Goal: Transaction & Acquisition: Purchase product/service

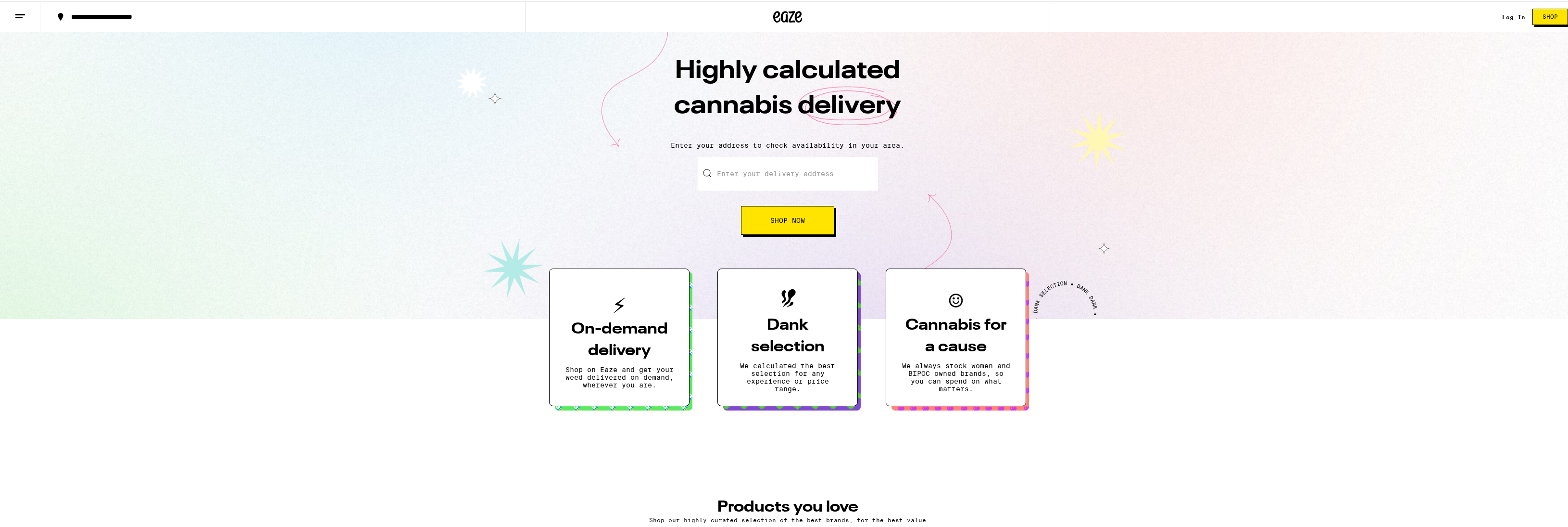
drag, startPoint x: 733, startPoint y: 163, endPoint x: 742, endPoint y: 170, distance: 11.4
click at [733, 165] on input "Enter your delivery address" at bounding box center [788, 172] width 180 height 34
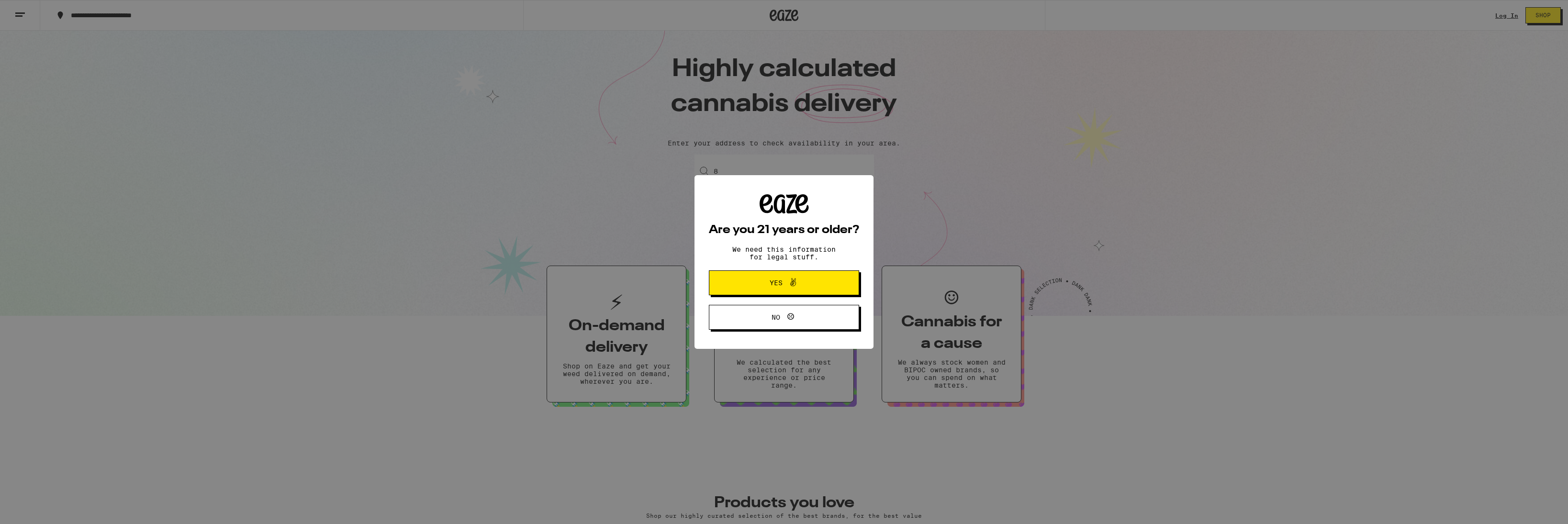
click at [800, 284] on span "Yes" at bounding box center [784, 282] width 73 height 12
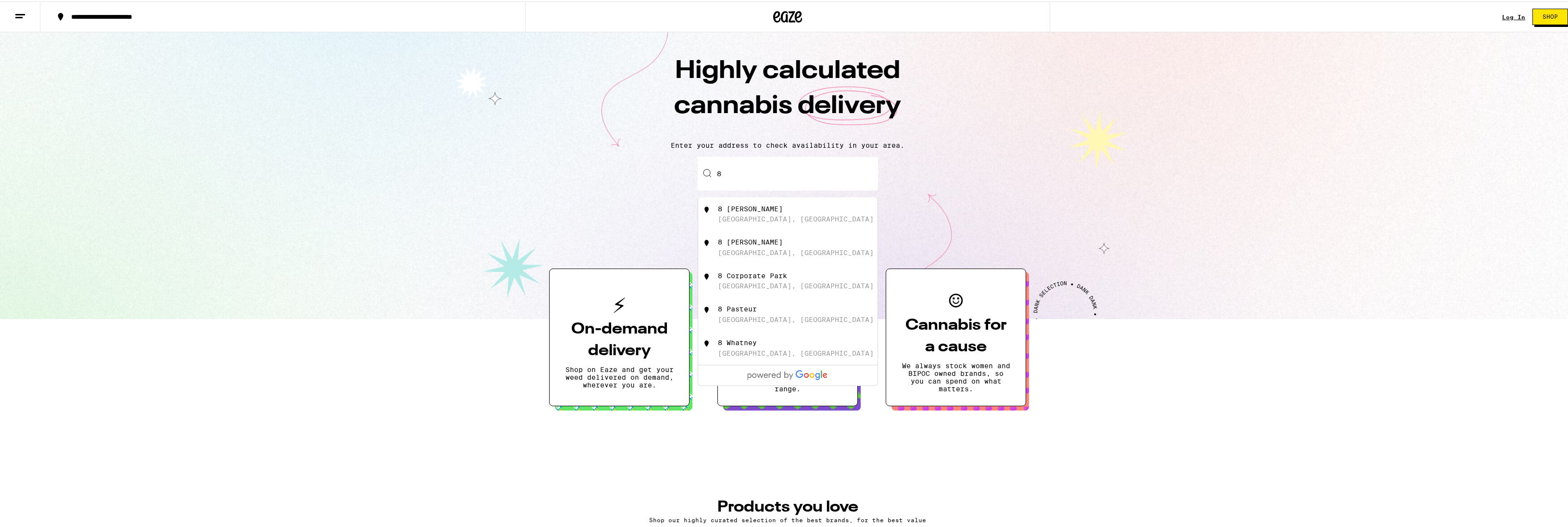
click at [759, 172] on input "8" at bounding box center [788, 172] width 180 height 34
type input "8"
click at [746, 278] on div "[STREET_ADDRESS][PERSON_NAME]" at bounding box center [781, 274] width 126 height 8
type input "[STREET_ADDRESS][PERSON_NAME]"
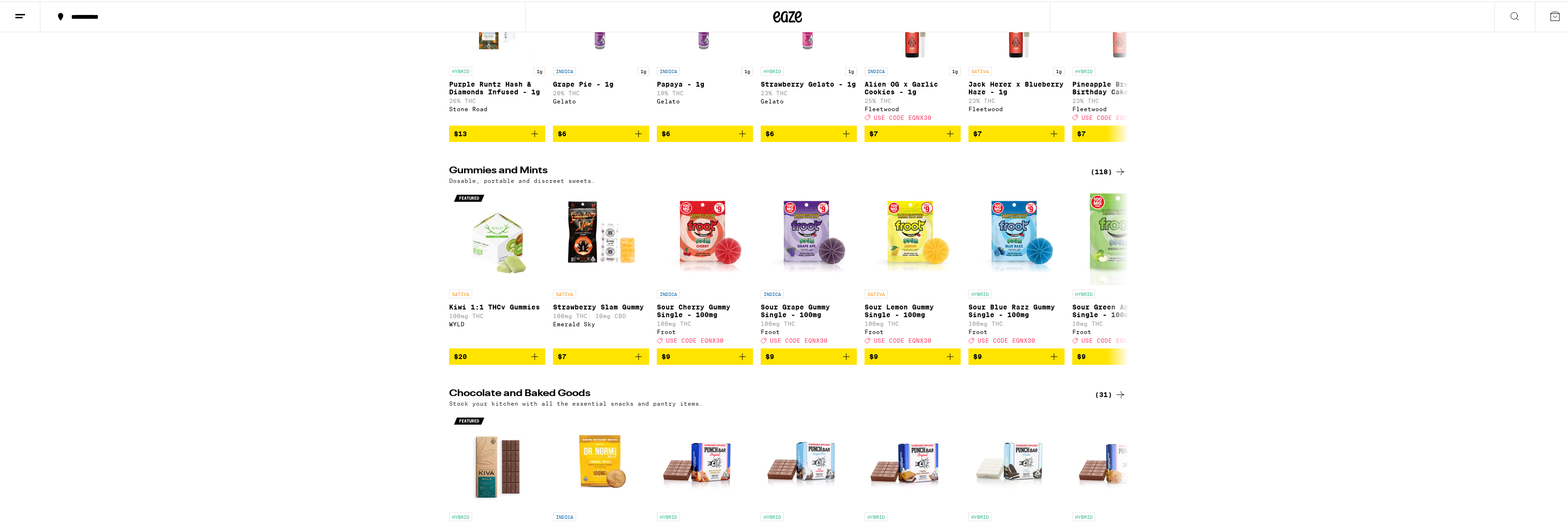
scroll to position [2804, 0]
click at [1118, 176] on icon at bounding box center [1120, 170] width 12 height 12
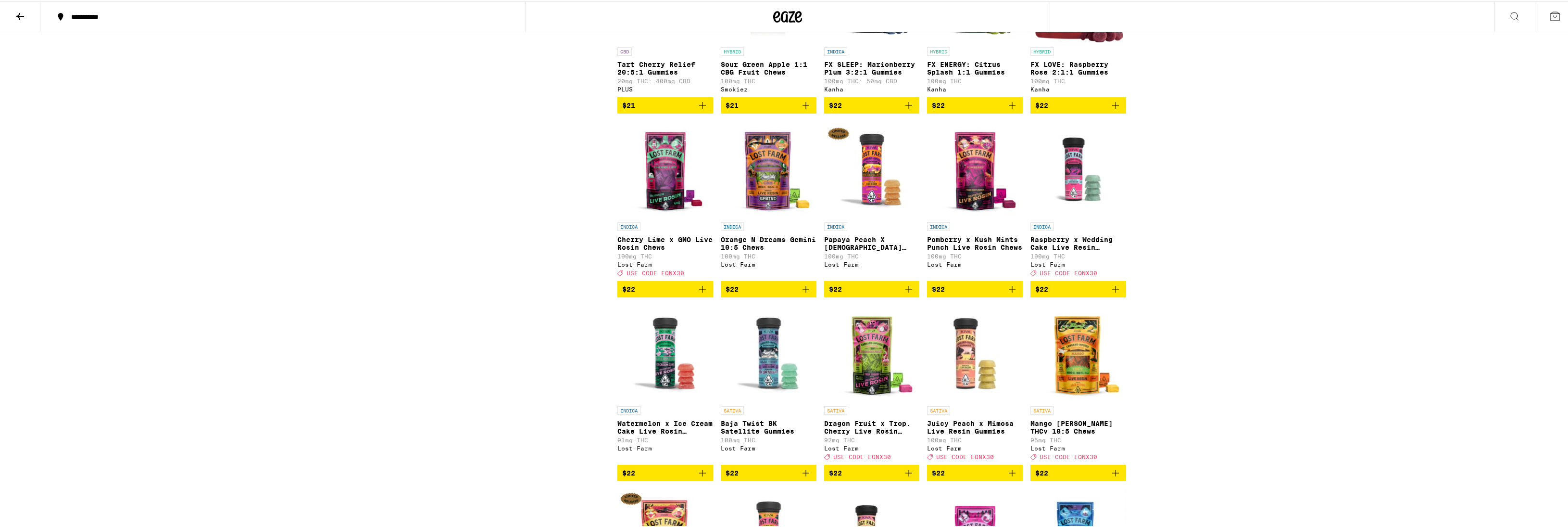
scroll to position [4316, 0]
